Goal: Task Accomplishment & Management: Use online tool/utility

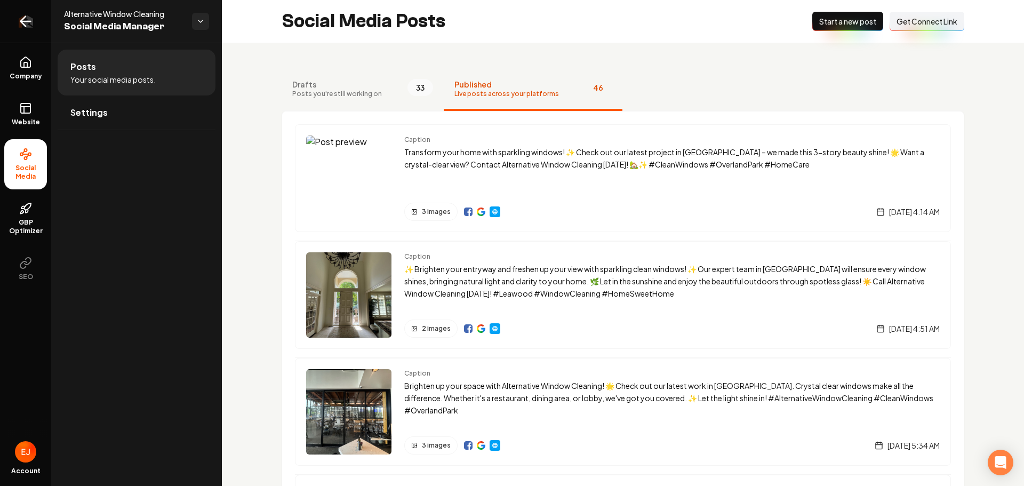
click at [31, 22] on icon "Return to dashboard" at bounding box center [25, 21] width 17 height 17
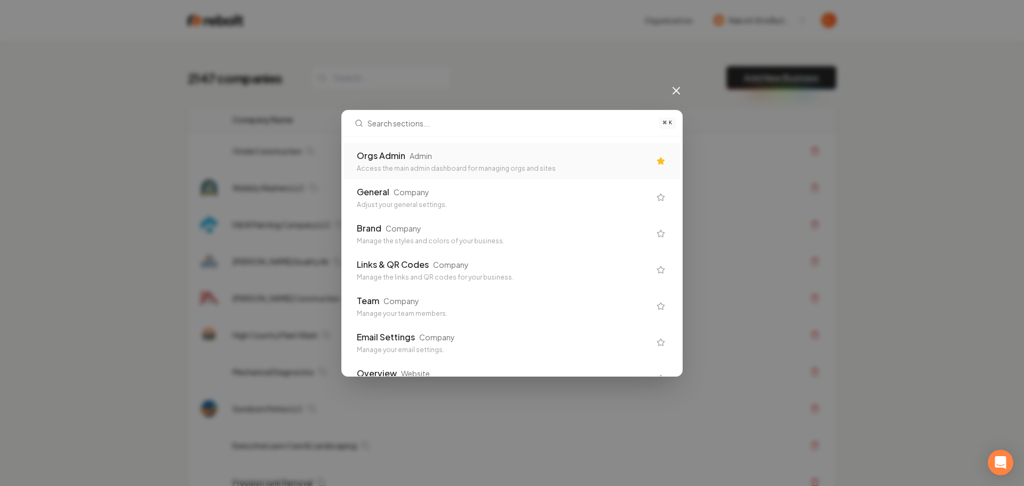
click at [518, 161] on div "Orgs Admin Admin" at bounding box center [503, 155] width 293 height 13
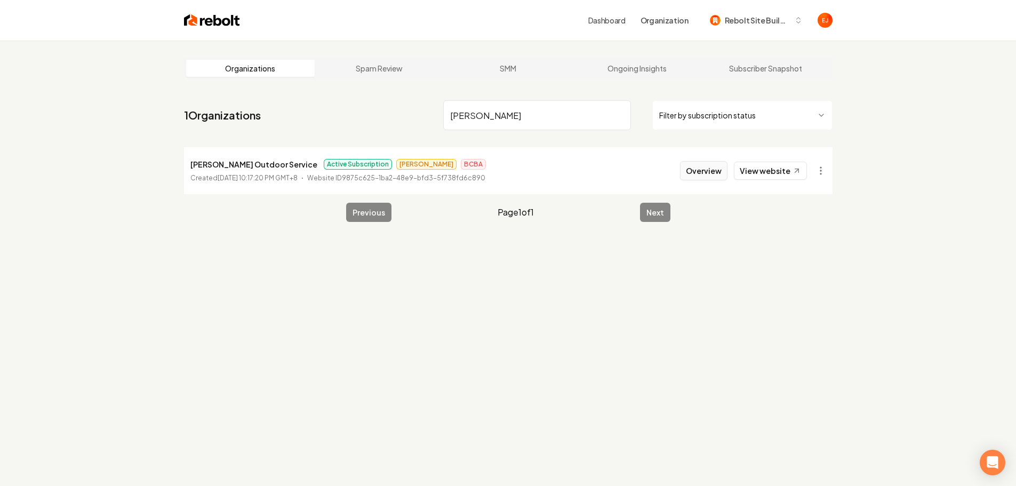
type input "[PERSON_NAME]"
click at [714, 177] on button "Overview" at bounding box center [703, 170] width 47 height 19
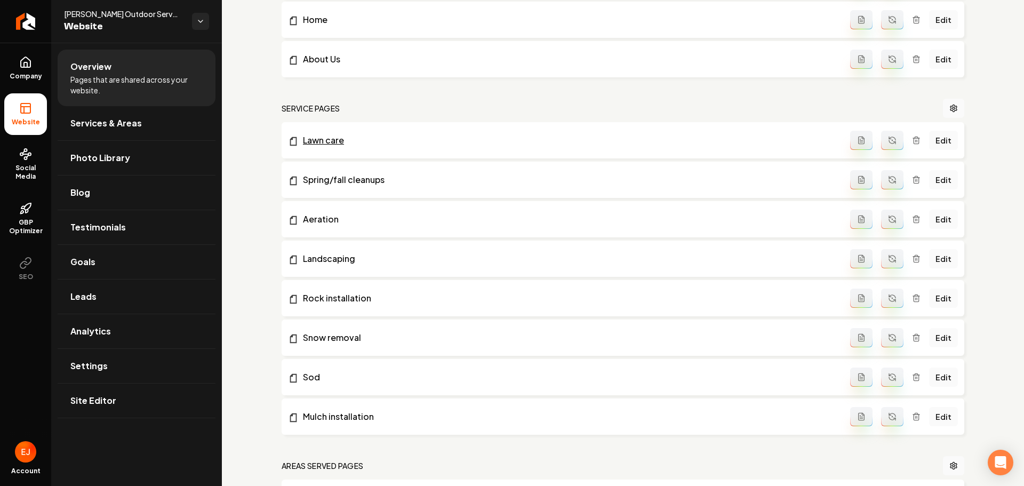
scroll to position [213, 0]
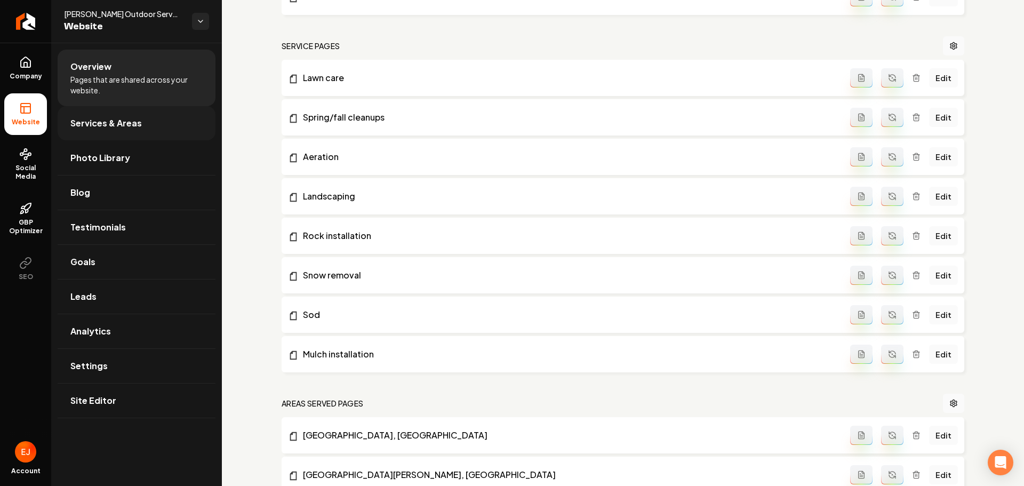
click at [151, 134] on link "Services & Areas" at bounding box center [137, 123] width 158 height 34
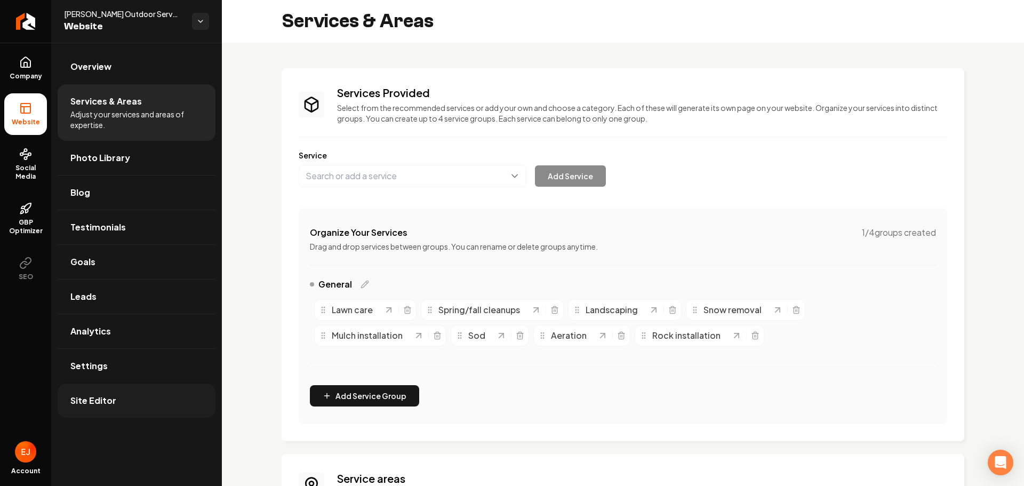
click at [96, 409] on link "Site Editor" at bounding box center [137, 400] width 158 height 34
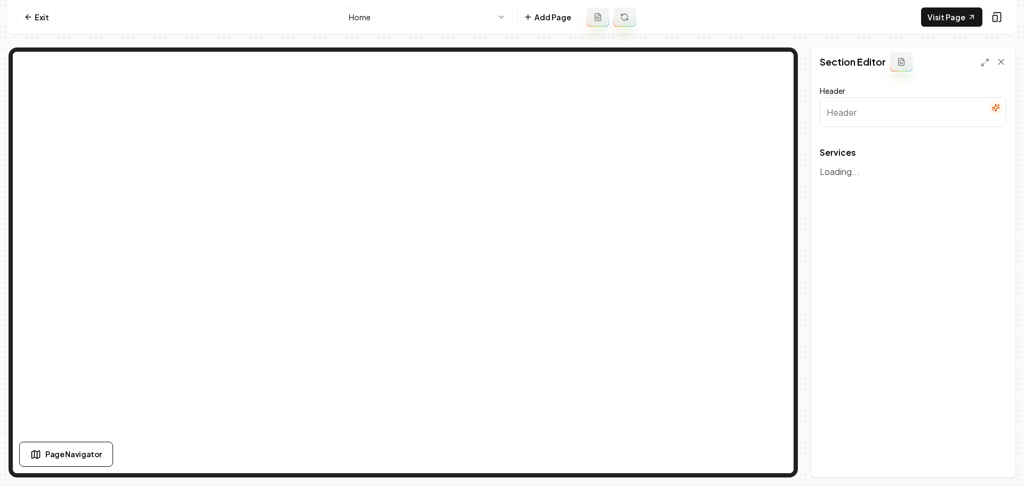
type input "Comprehensive Landscaping Services"
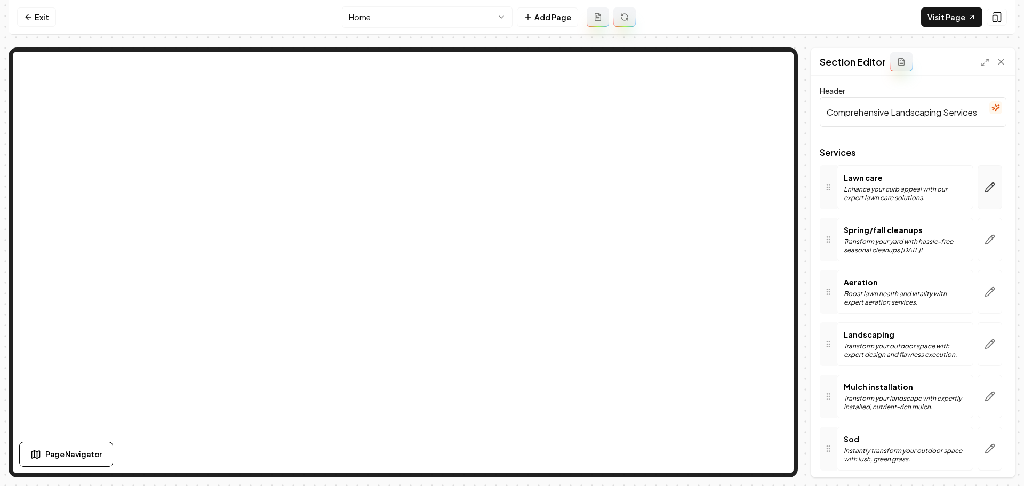
click at [983, 200] on button "button" at bounding box center [990, 187] width 25 height 44
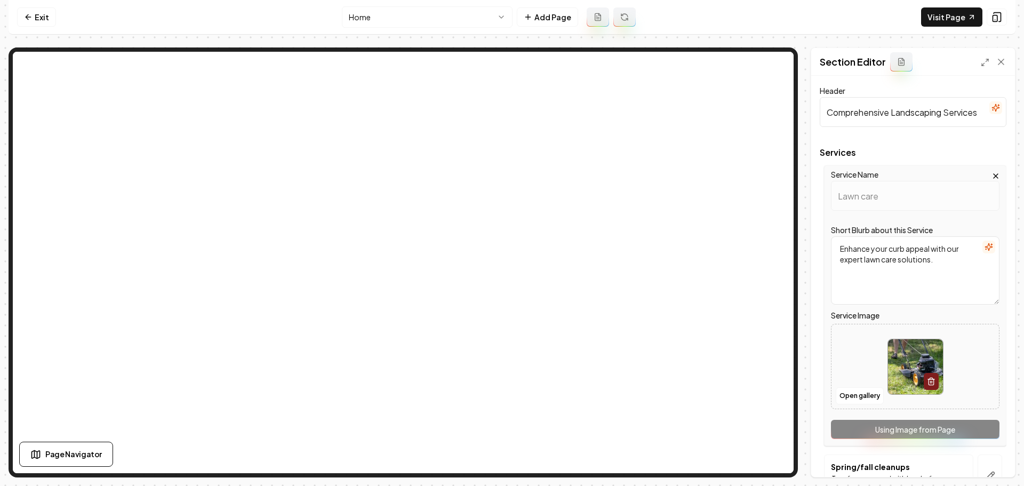
click at [914, 359] on img at bounding box center [915, 366] width 55 height 55
click at [904, 361] on img at bounding box center [915, 366] width 55 height 55
type input "**********"
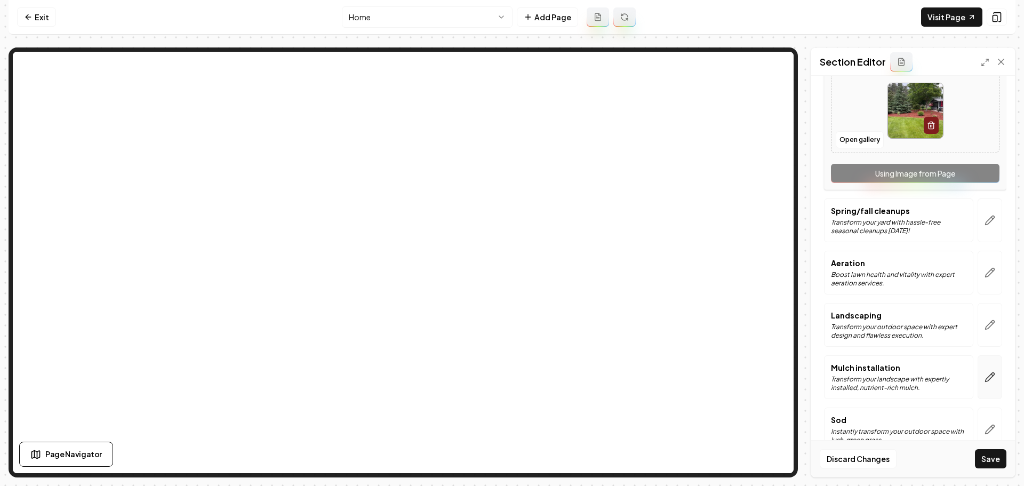
scroll to position [267, 0]
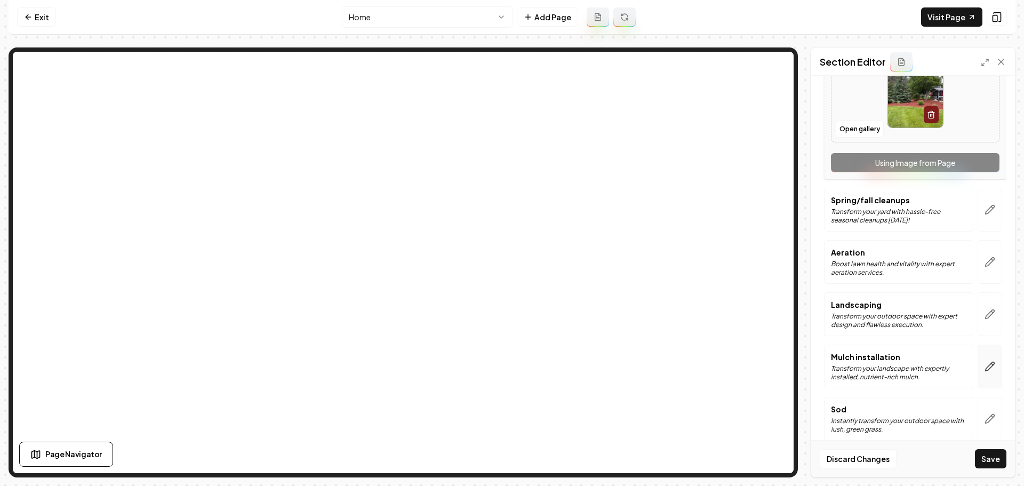
click at [987, 365] on button "button" at bounding box center [990, 367] width 25 height 44
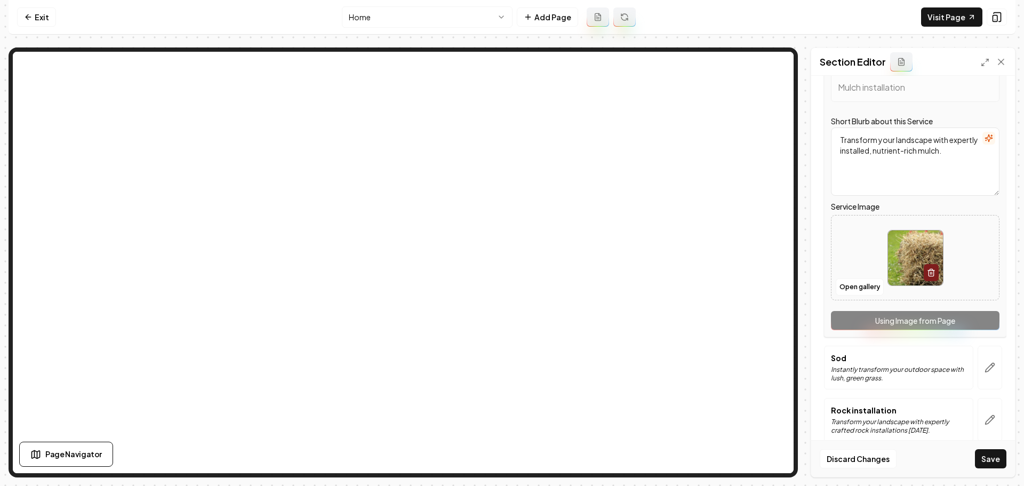
scroll to position [320, 0]
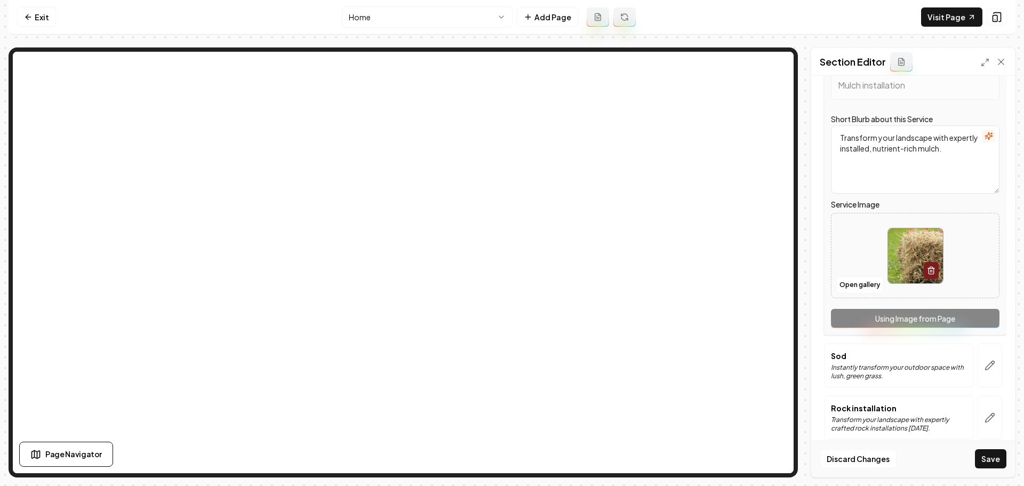
click at [902, 261] on img at bounding box center [915, 255] width 55 height 55
type input "**********"
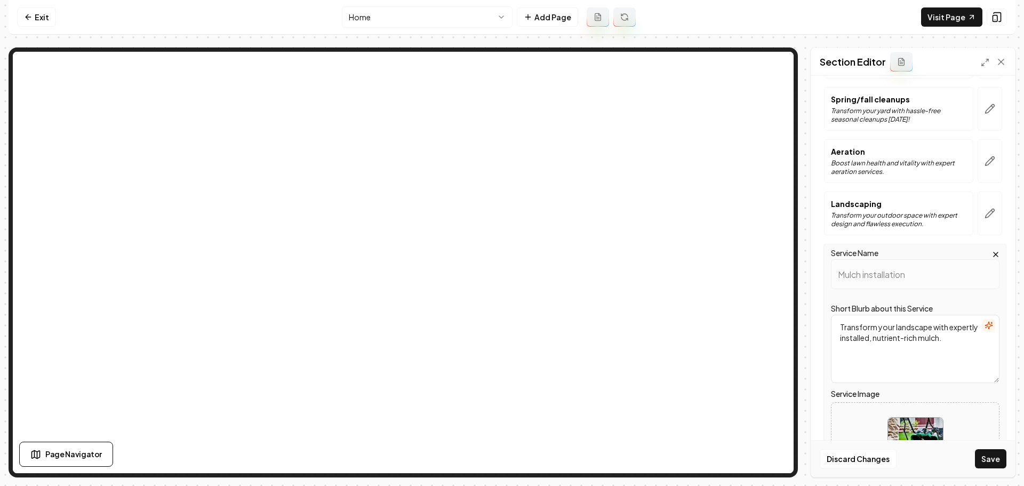
scroll to position [53, 0]
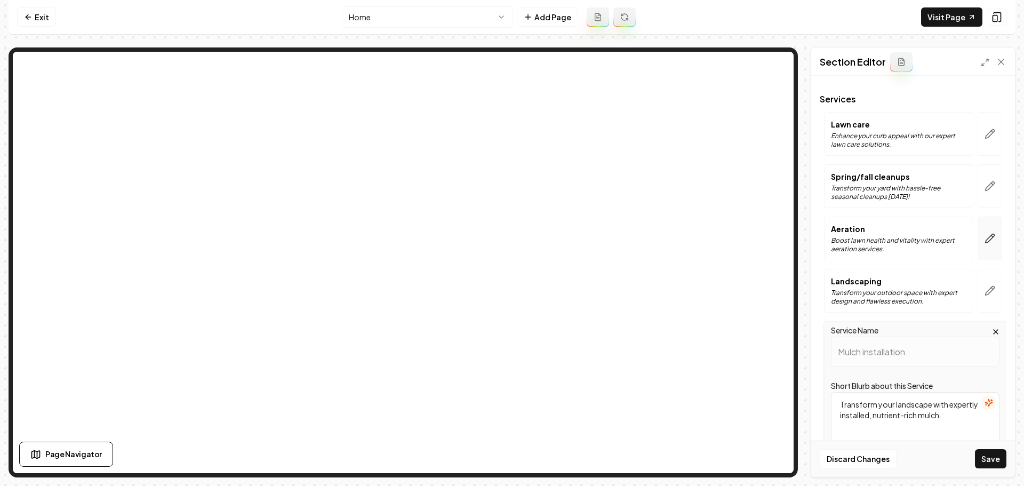
click at [986, 238] on icon "button" at bounding box center [990, 238] width 9 height 9
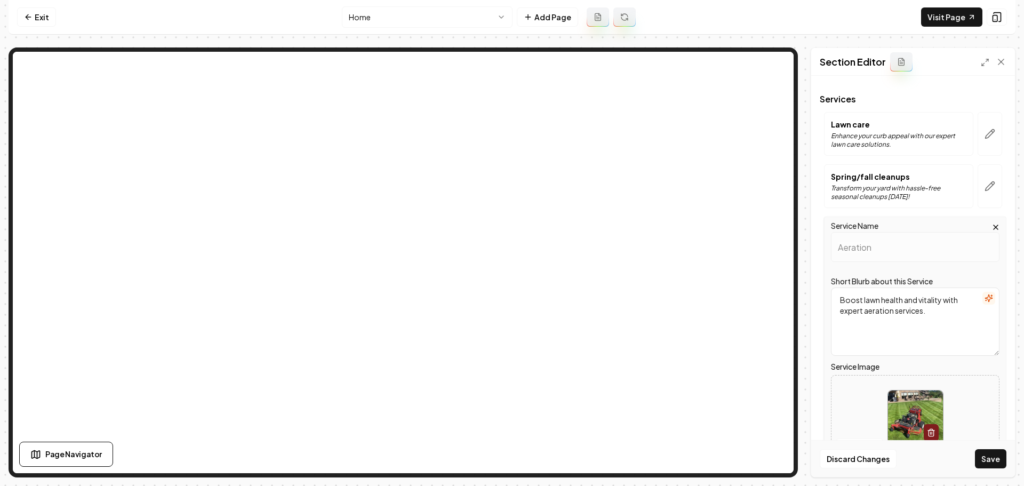
click at [904, 422] on img at bounding box center [915, 417] width 55 height 55
click at [985, 461] on button "Save" at bounding box center [990, 458] width 31 height 19
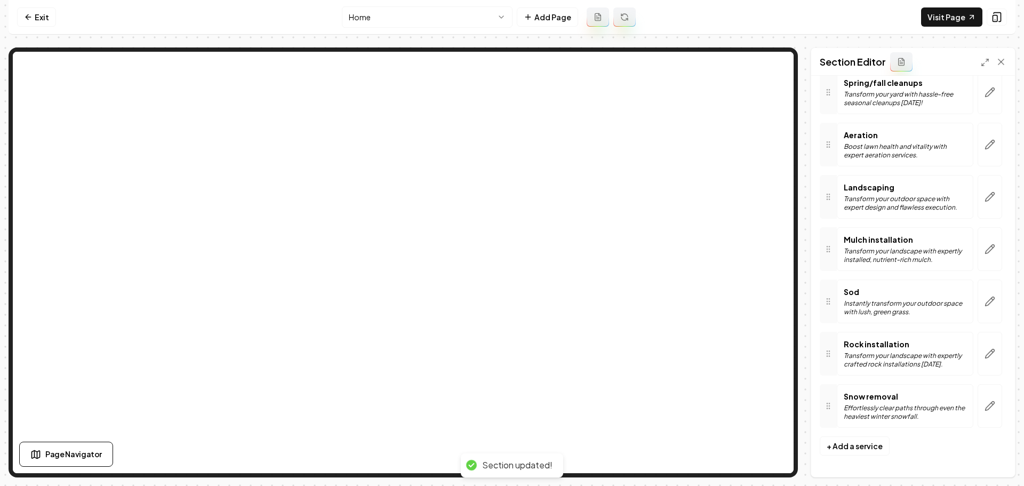
scroll to position [147, 0]
click at [458, 15] on html "Computer Required This feature is only available on a computer. Please switch t…" at bounding box center [512, 243] width 1024 height 486
click at [37, 16] on link "Exit" at bounding box center [36, 16] width 39 height 19
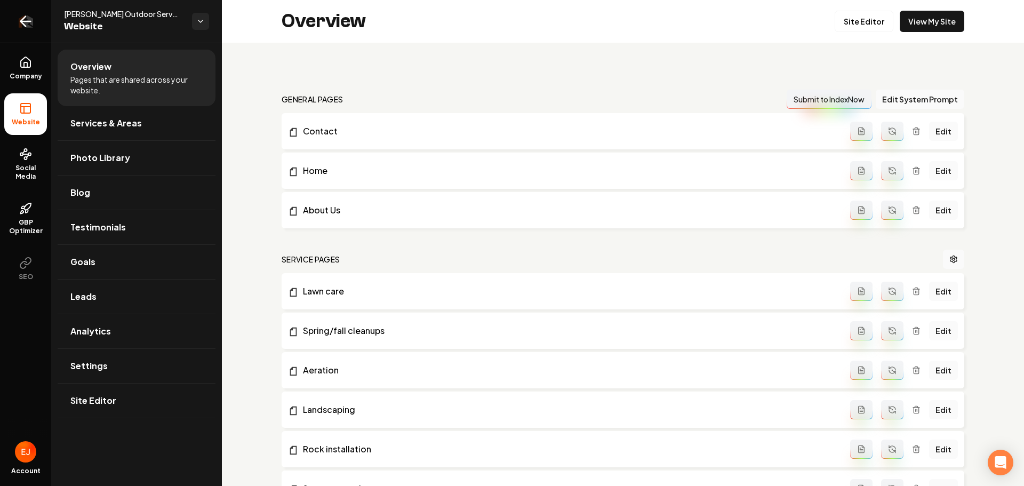
click at [28, 25] on icon "Return to dashboard" at bounding box center [25, 21] width 17 height 17
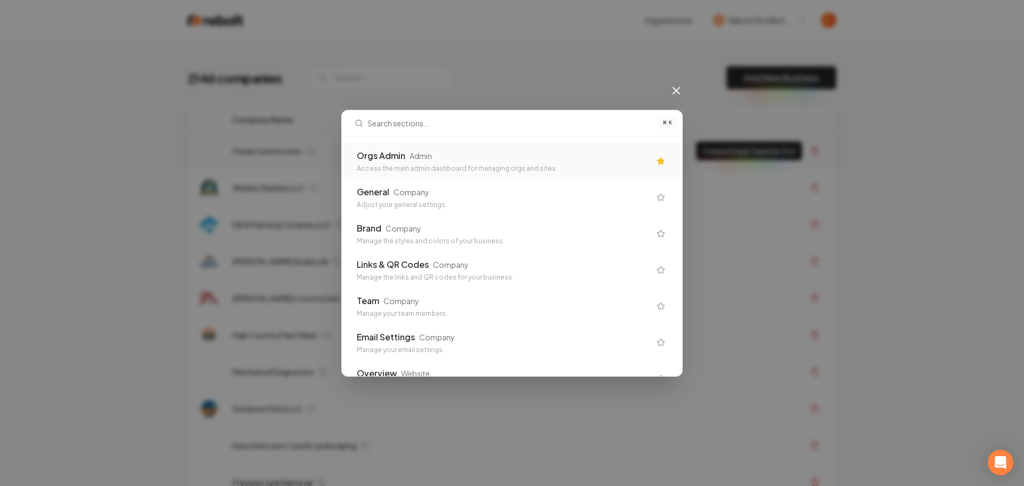
click at [416, 162] on div "Orgs Admin Admin" at bounding box center [503, 155] width 293 height 13
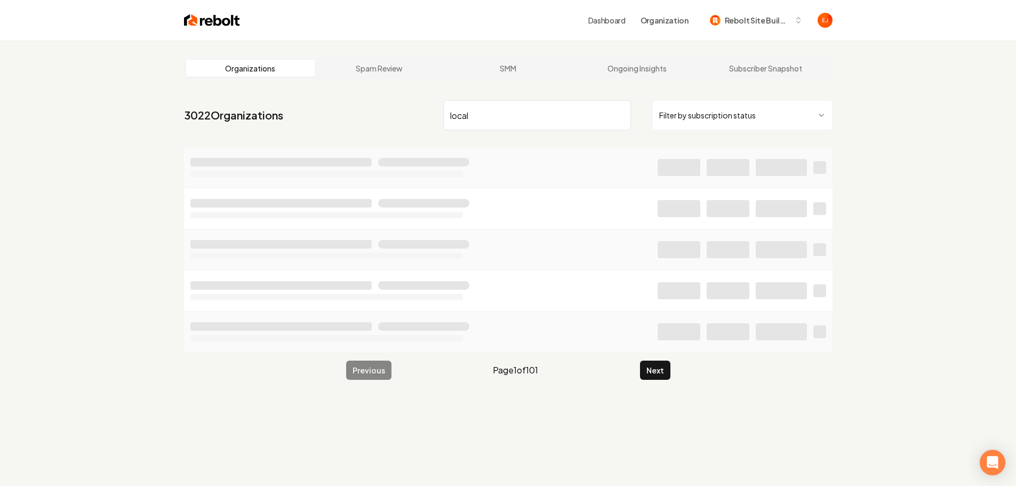
type input "local"
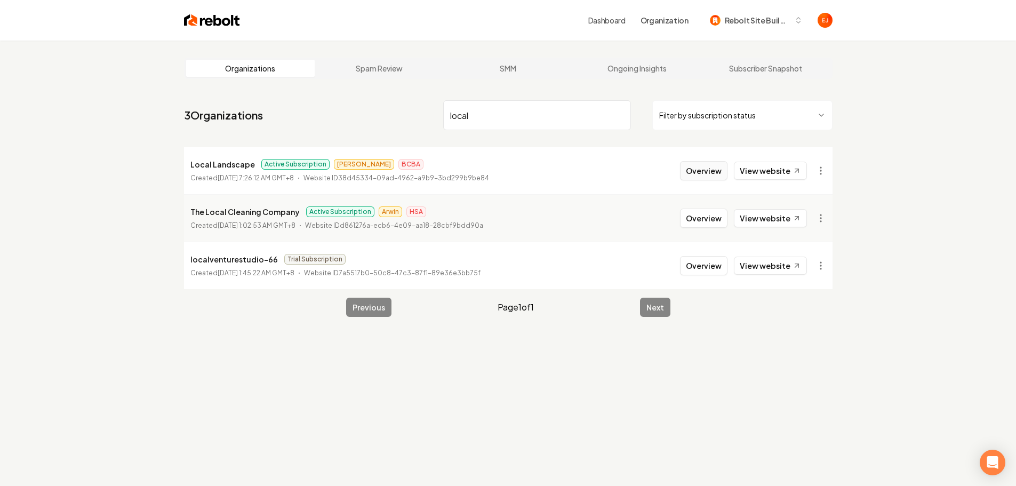
click at [698, 172] on button "Overview" at bounding box center [703, 170] width 47 height 19
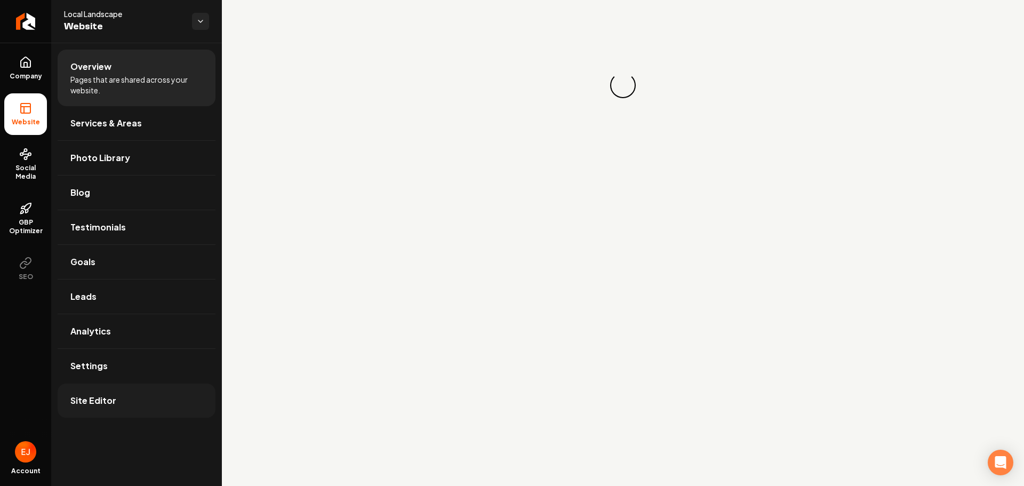
click at [103, 409] on link "Site Editor" at bounding box center [137, 400] width 158 height 34
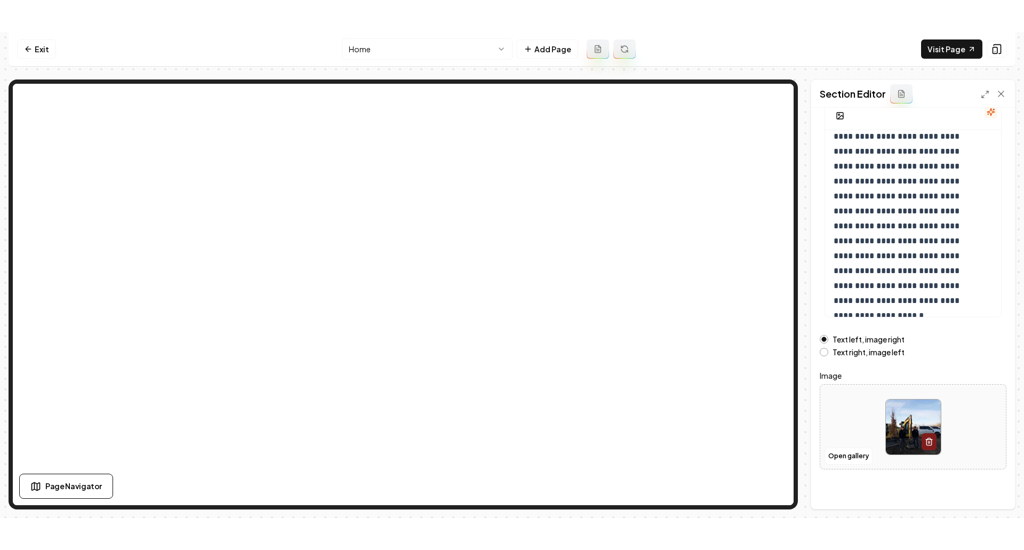
scroll to position [90, 0]
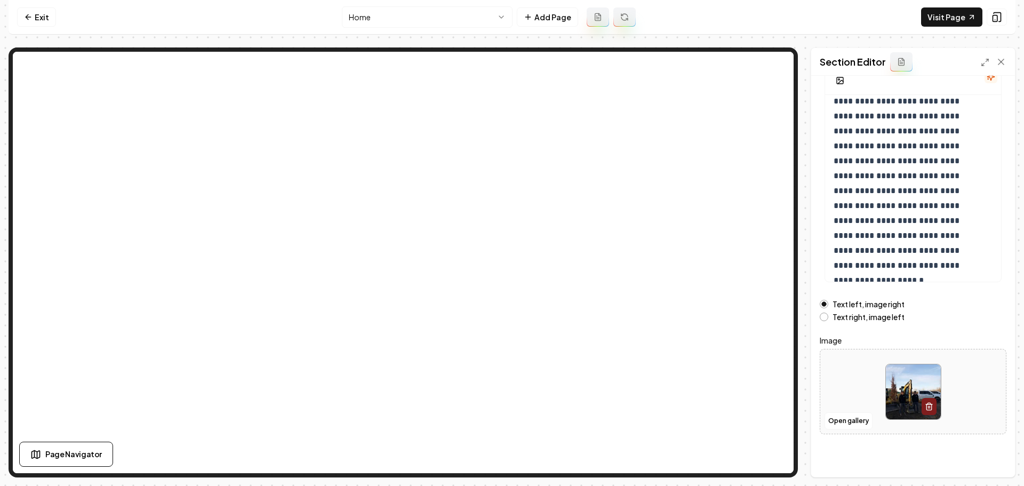
click at [907, 384] on img at bounding box center [913, 391] width 55 height 55
type input "**********"
click at [993, 459] on button "Save" at bounding box center [990, 458] width 31 height 19
click at [43, 20] on link "Exit" at bounding box center [36, 16] width 39 height 19
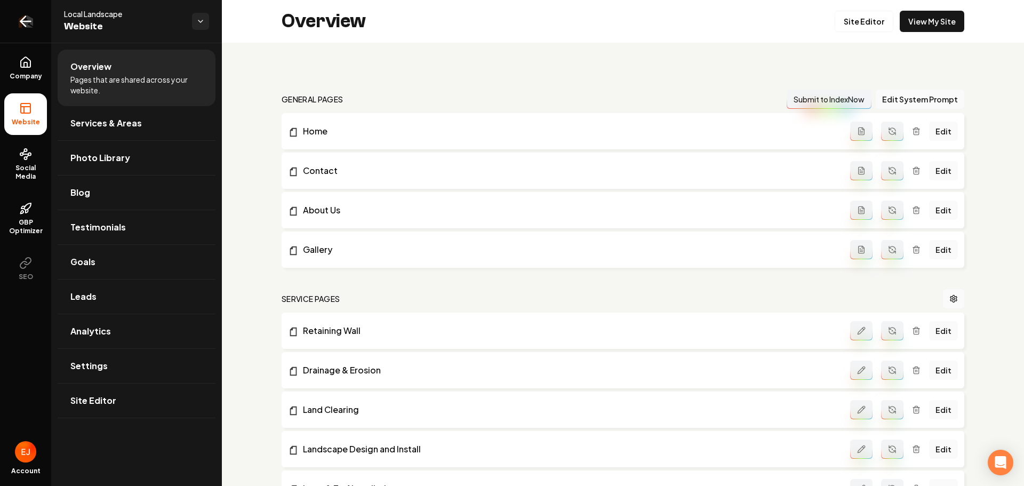
click at [27, 25] on icon "Return to dashboard" at bounding box center [25, 21] width 17 height 17
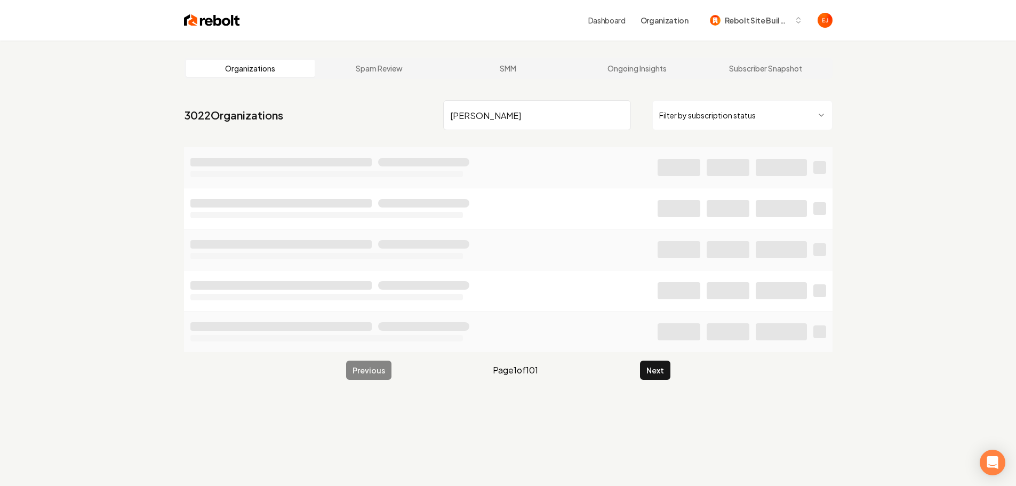
type input "[PERSON_NAME]"
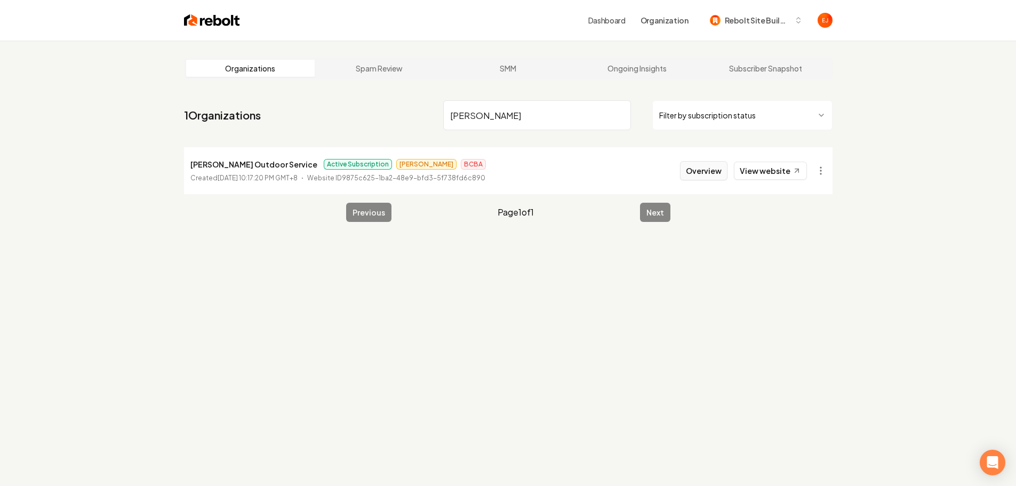
click at [703, 172] on button "Overview" at bounding box center [703, 170] width 47 height 19
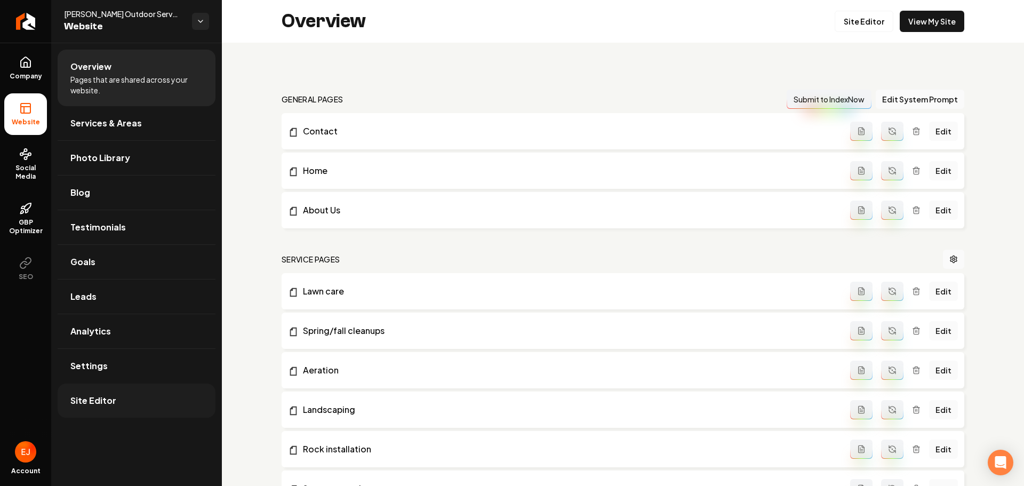
click at [104, 401] on span "Site Editor" at bounding box center [93, 400] width 46 height 13
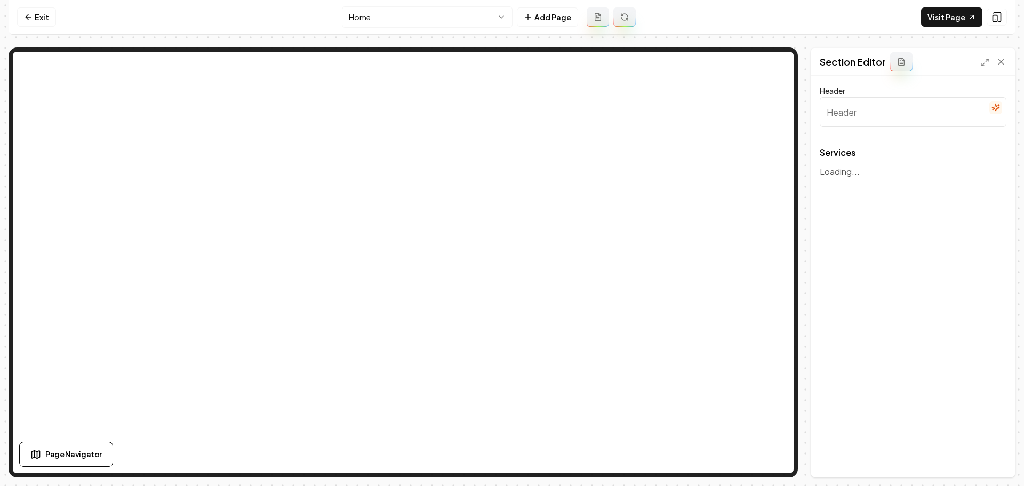
type input "Comprehensive Landscaping Services"
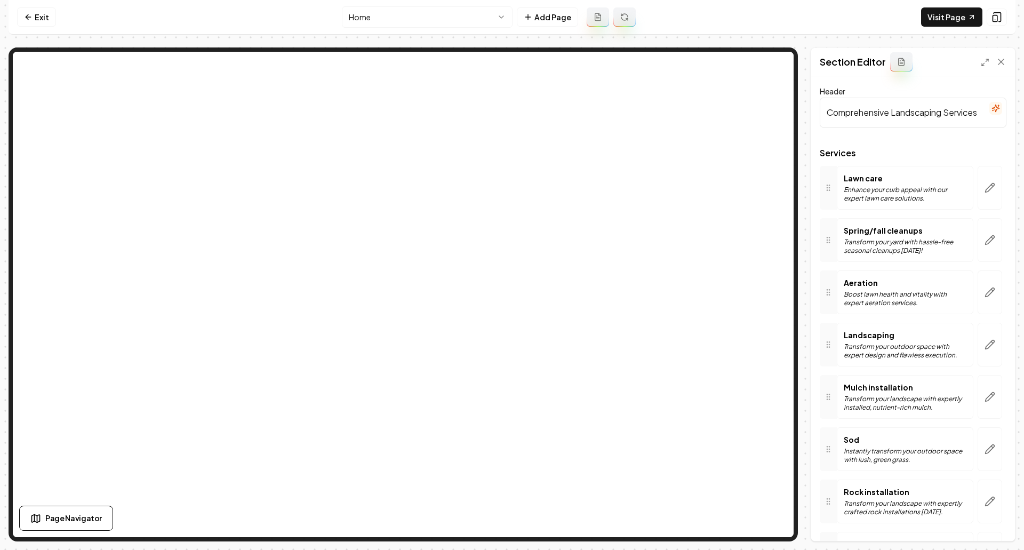
click at [630, 43] on div "Exit Home Add Page Visit Page Page Navigator Page Settings Section Editor Heade…" at bounding box center [512, 270] width 1007 height 541
click at [987, 191] on button "button" at bounding box center [990, 188] width 25 height 44
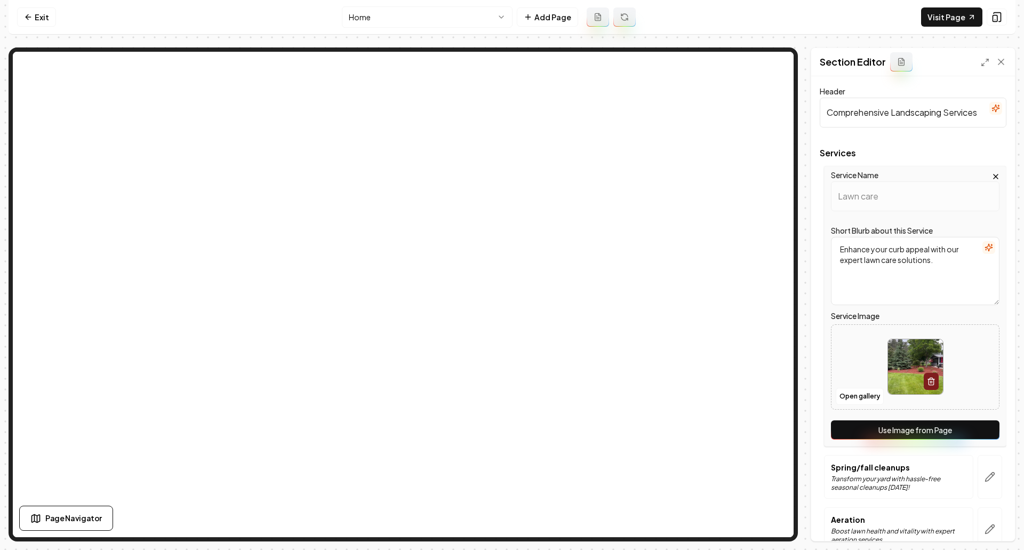
click at [917, 346] on img at bounding box center [915, 366] width 55 height 55
type input "**********"
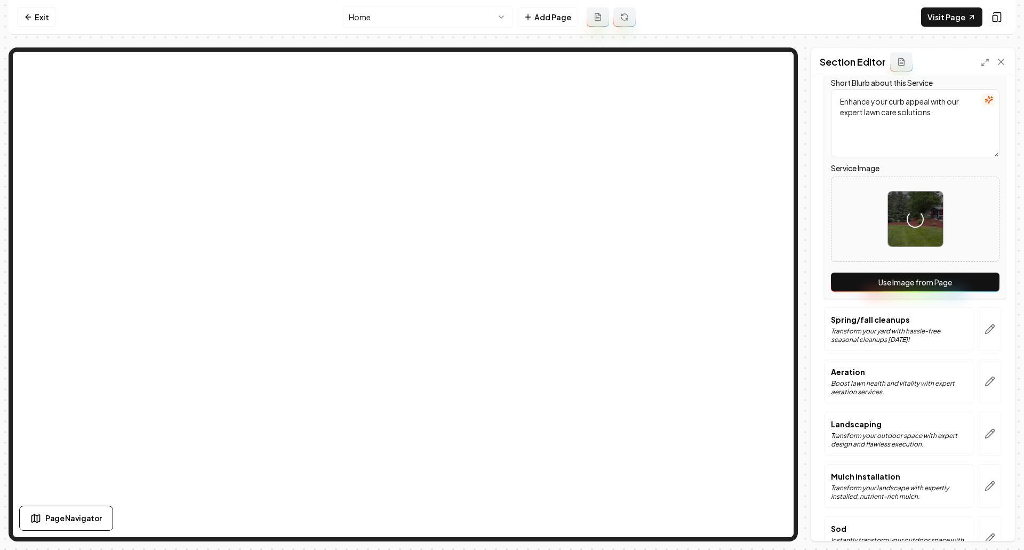
scroll to position [160, 0]
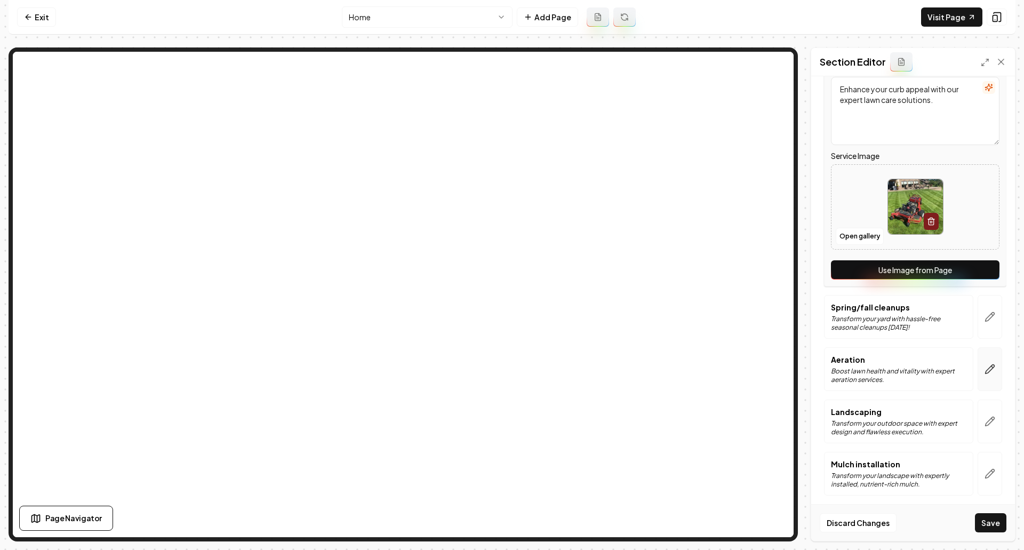
click at [985, 372] on icon "button" at bounding box center [990, 369] width 11 height 11
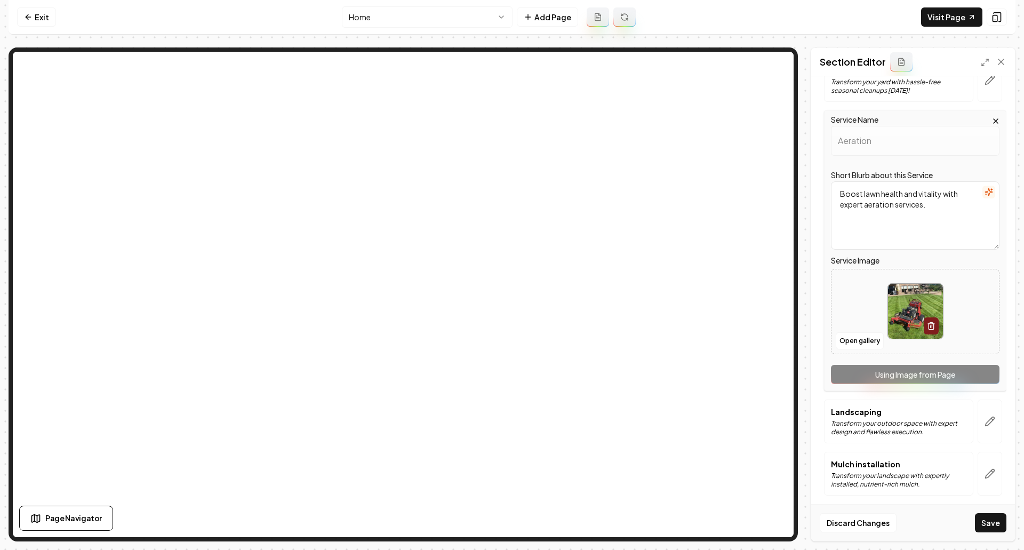
click at [905, 334] on img at bounding box center [915, 311] width 55 height 55
type input "**********"
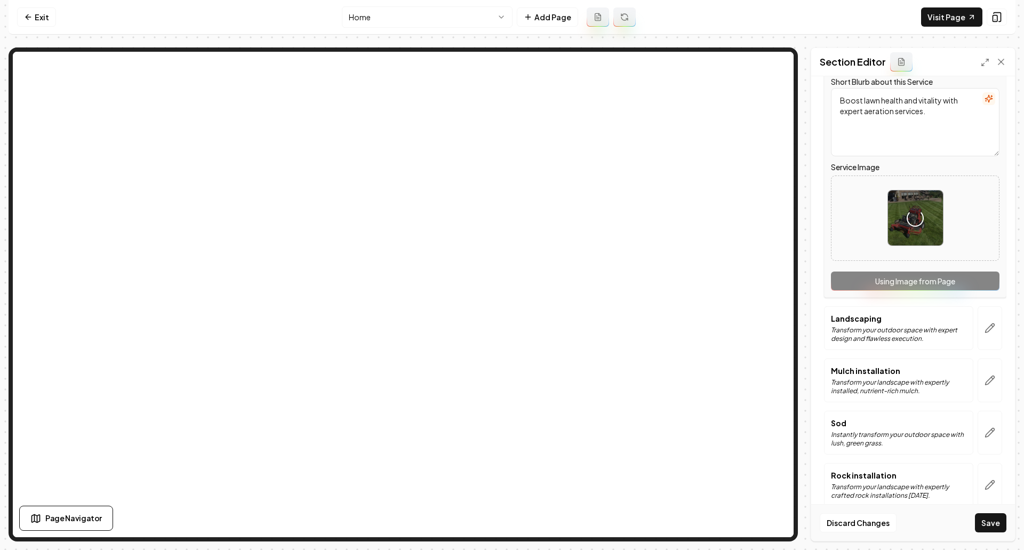
scroll to position [267, 0]
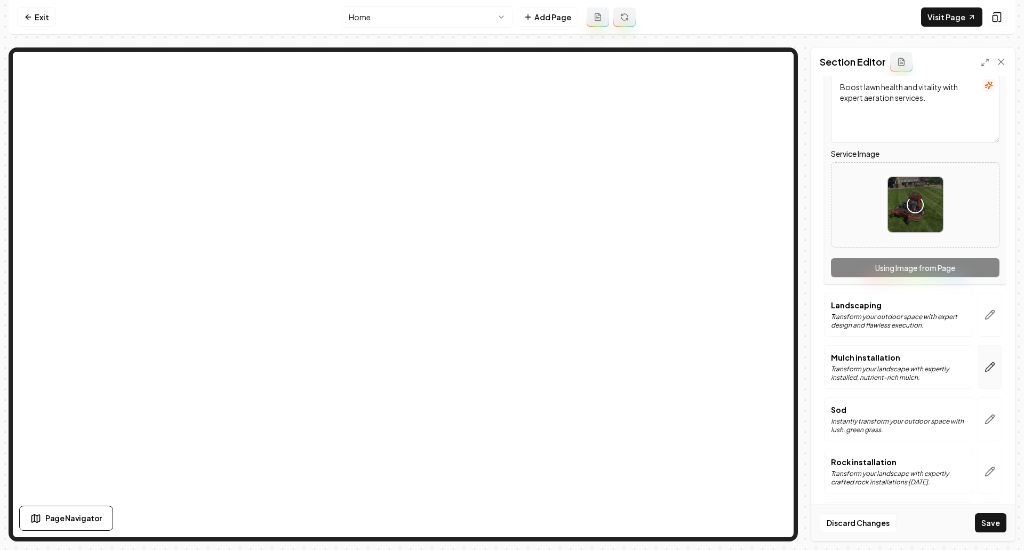
click at [985, 371] on icon "button" at bounding box center [990, 367] width 11 height 11
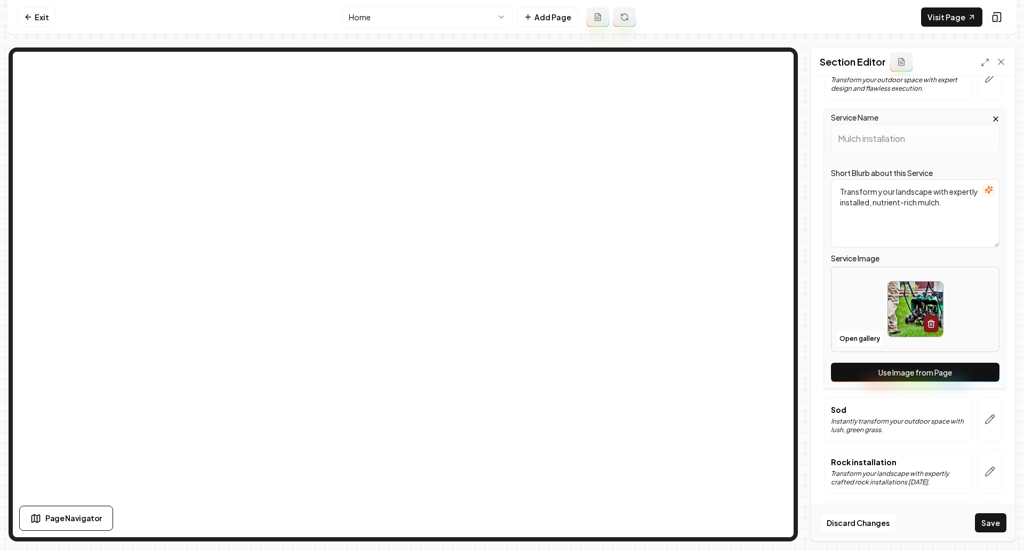
click at [900, 325] on img at bounding box center [915, 309] width 55 height 55
type input "**********"
click at [986, 485] on button "Save" at bounding box center [990, 522] width 31 height 19
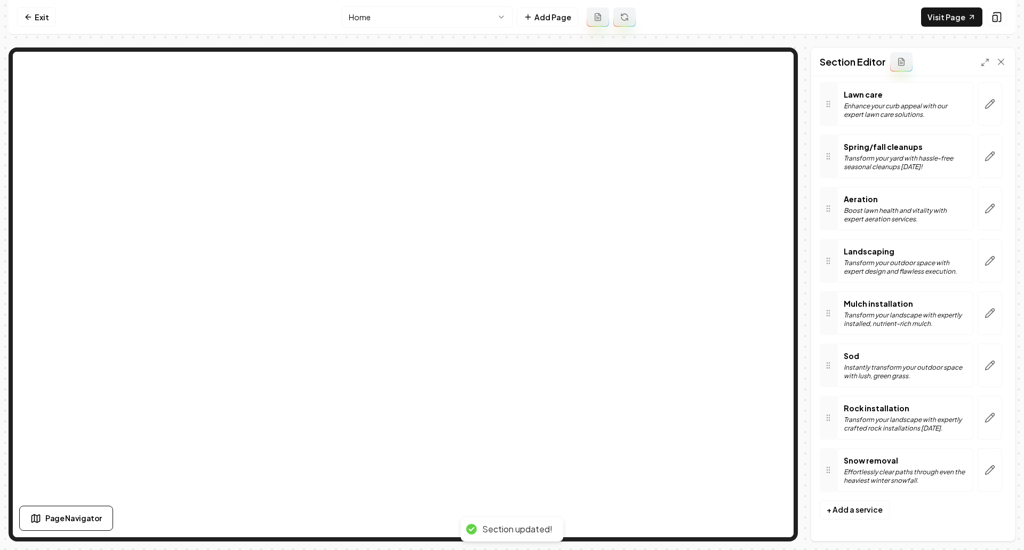
scroll to position [84, 0]
